Goal: Task Accomplishment & Management: Complete application form

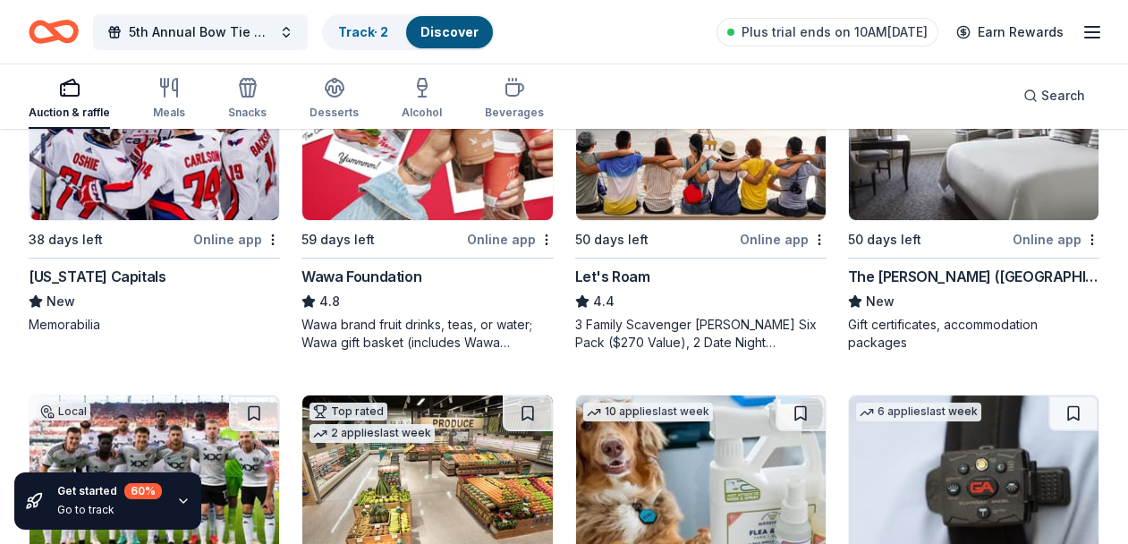
scroll to position [969, 0]
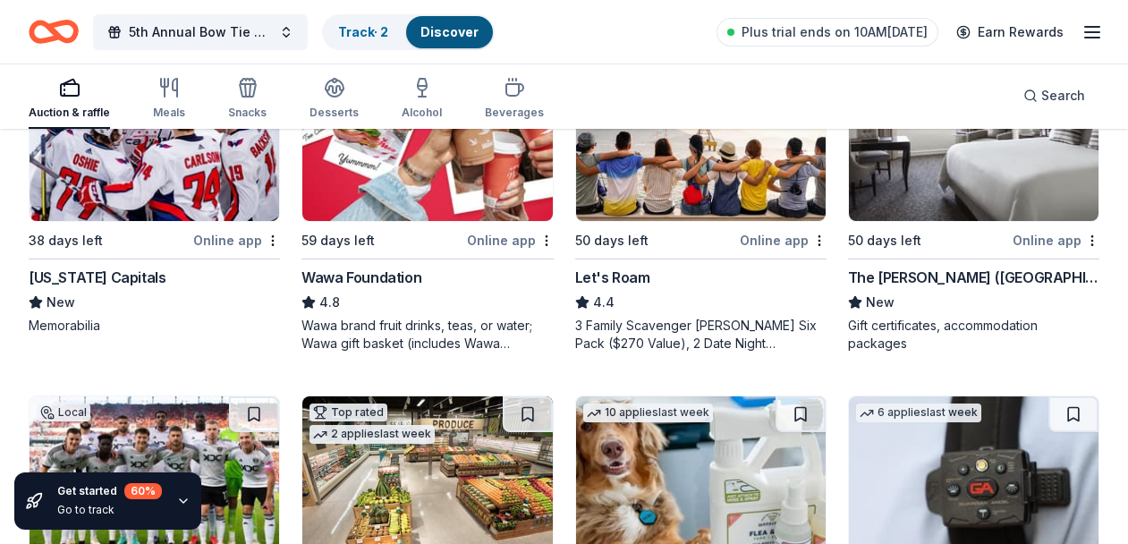
click at [619, 281] on div "Let's Roam" at bounding box center [612, 276] width 75 height 21
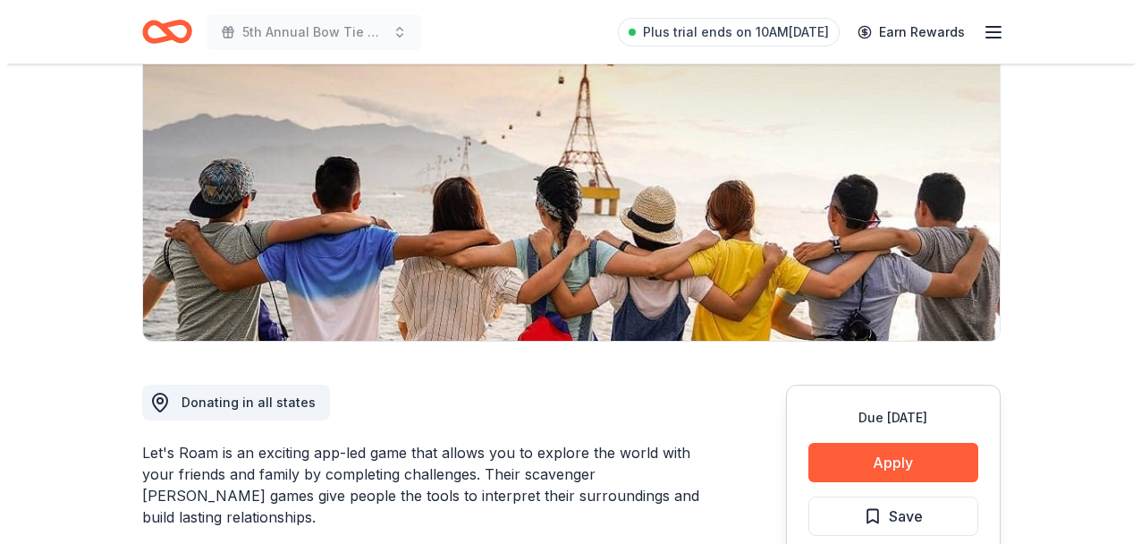
scroll to position [207, 0]
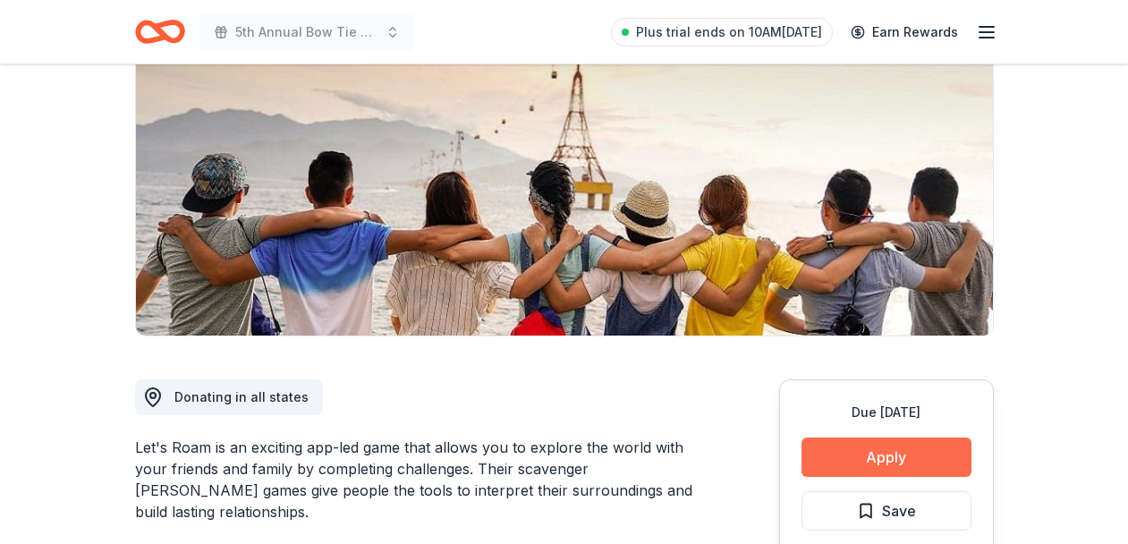
click at [885, 453] on button "Apply" at bounding box center [886, 456] width 170 height 39
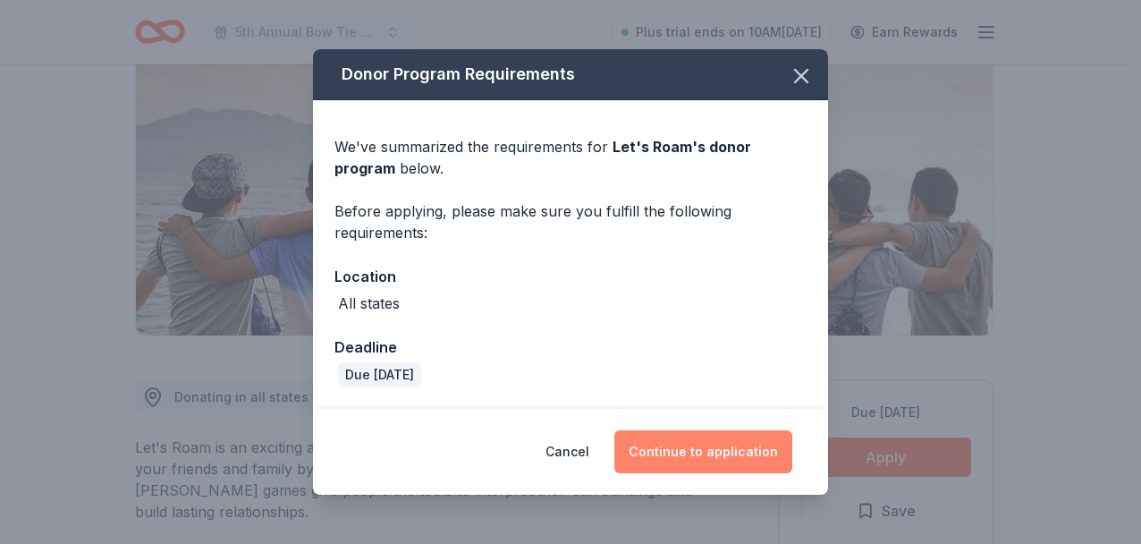
click at [684, 456] on button "Continue to application" at bounding box center [703, 451] width 178 height 43
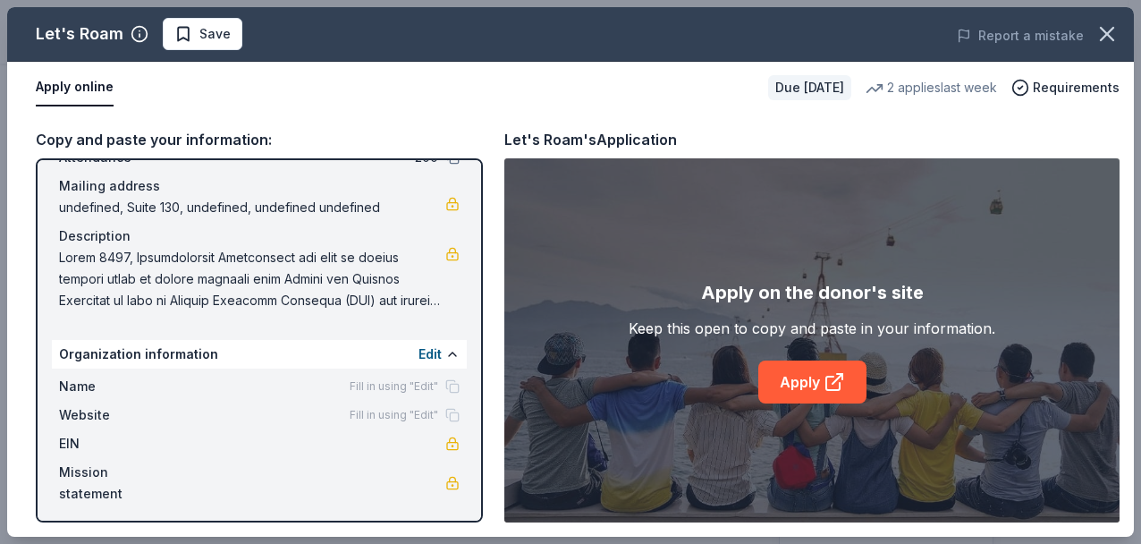
scroll to position [126, 0]
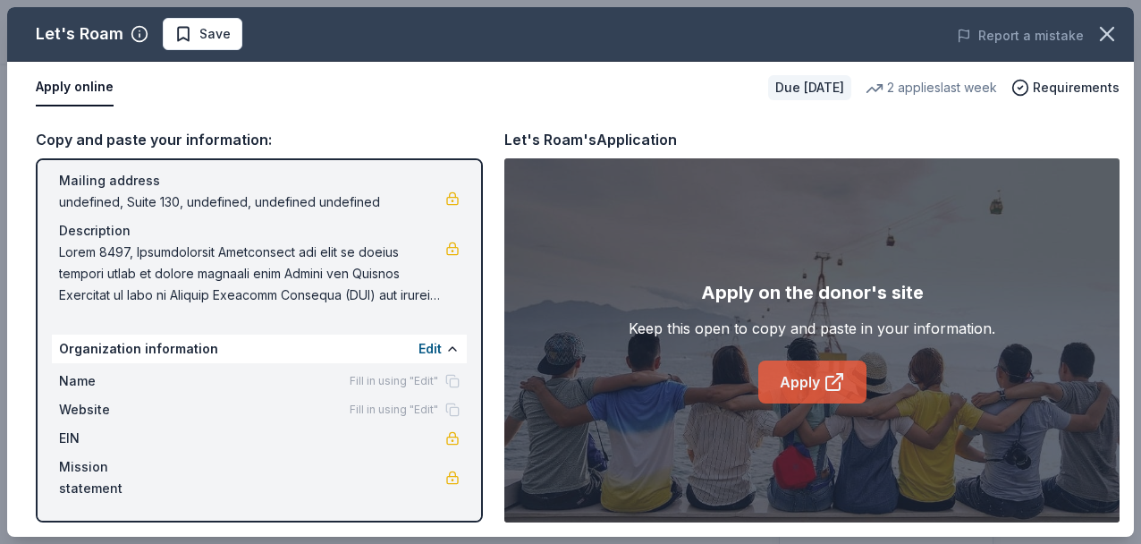
click at [810, 380] on link "Apply" at bounding box center [812, 381] width 108 height 43
